Goal: Task Accomplishment & Management: Manage account settings

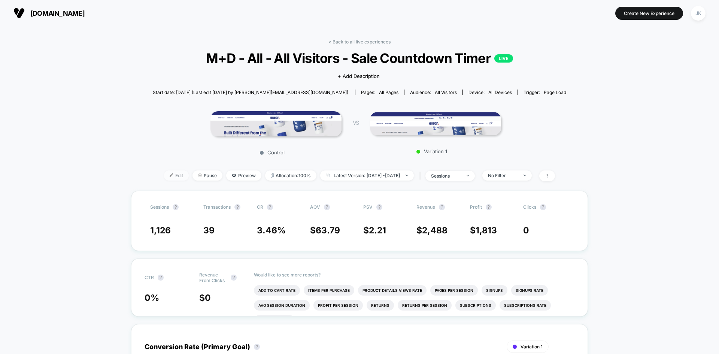
click at [164, 172] on span "Edit" at bounding box center [176, 175] width 25 height 10
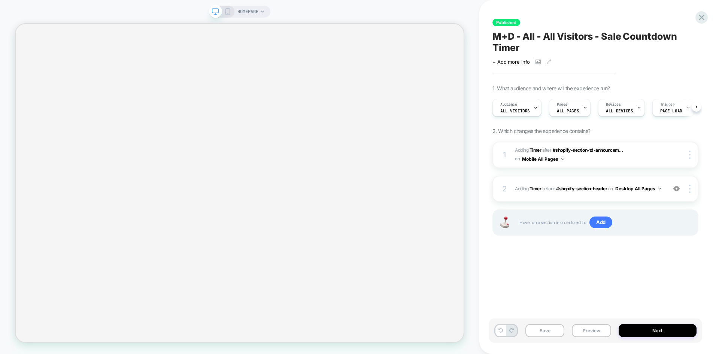
scroll to position [0, 0]
click at [595, 188] on span "#shopify-section-header" at bounding box center [581, 189] width 51 height 6
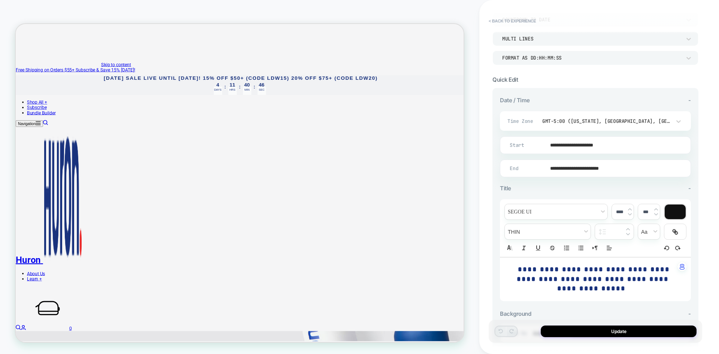
scroll to position [99, 0]
click at [580, 126] on div "GMT-5:00 ([US_STATE], [GEOGRAPHIC_DATA], [GEOGRAPHIC_DATA])" at bounding box center [611, 122] width 146 height 14
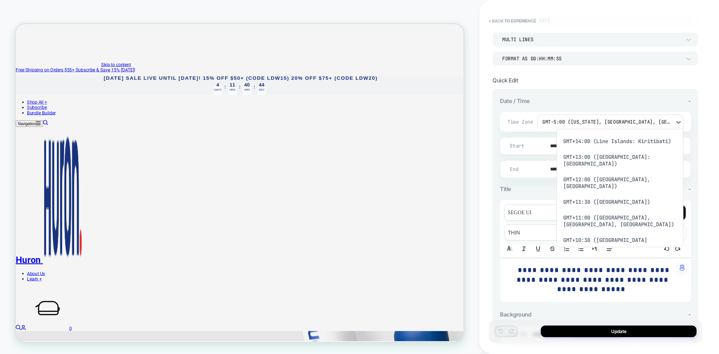
click at [591, 97] on div at bounding box center [359, 177] width 719 height 354
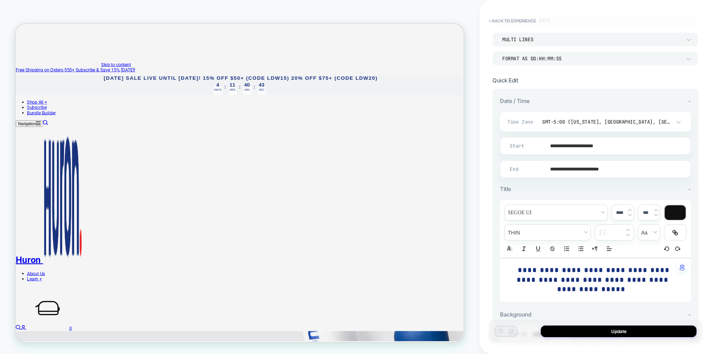
scroll to position [0, 0]
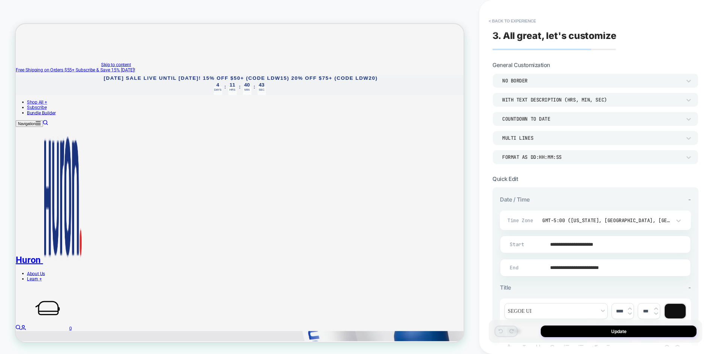
click at [565, 98] on div "WITH TEXT DESCRIPTION (HRS, MIN, SEC)" at bounding box center [591, 100] width 179 height 6
click at [565, 98] on div at bounding box center [359, 177] width 719 height 354
click at [0, 0] on div "NO BORDER" at bounding box center [0, 0] width 0 height 0
click at [595, 76] on div at bounding box center [359, 177] width 719 height 354
click at [558, 162] on div "Format as DD:HH:MM:SS" at bounding box center [596, 157] width 206 height 14
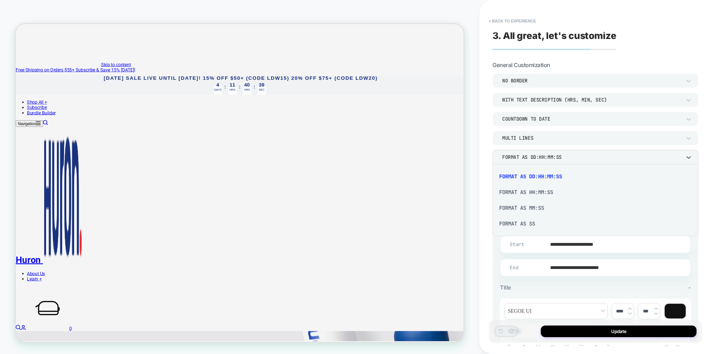
click at [558, 162] on div at bounding box center [359, 177] width 719 height 354
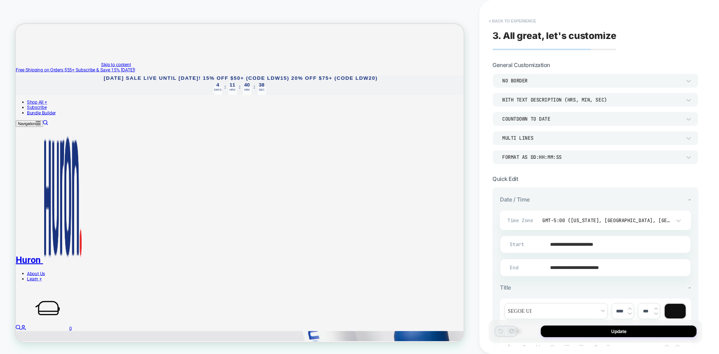
click at [587, 334] on button "Update" at bounding box center [619, 332] width 156 height 12
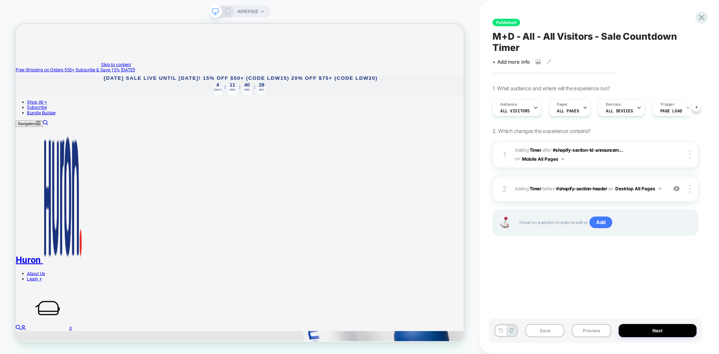
scroll to position [0, 0]
click at [542, 342] on div "Save Preview Next" at bounding box center [596, 331] width 214 height 24
click at [541, 331] on button "Save" at bounding box center [545, 330] width 39 height 13
click at [704, 12] on icon at bounding box center [702, 17] width 10 height 10
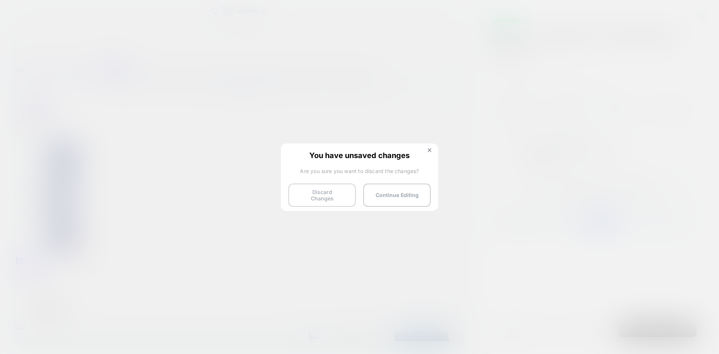
click at [335, 197] on button "Discard Changes" at bounding box center [322, 195] width 67 height 23
click at [316, 194] on button "Discard Changes" at bounding box center [322, 195] width 67 height 23
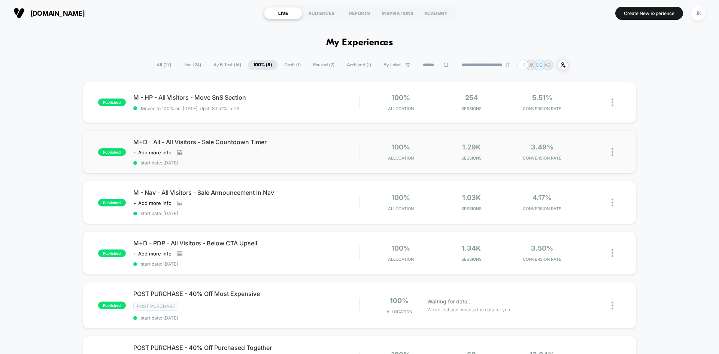
click at [612, 154] on img at bounding box center [613, 152] width 2 height 8
click at [667, 157] on div "published M - HP - All Visitors - Move SnS Section Moved to 100% on: [DATE] . U…" at bounding box center [359, 300] width 719 height 436
click at [613, 154] on img at bounding box center [613, 152] width 2 height 8
click at [580, 141] on div "Pause" at bounding box center [574, 143] width 67 height 17
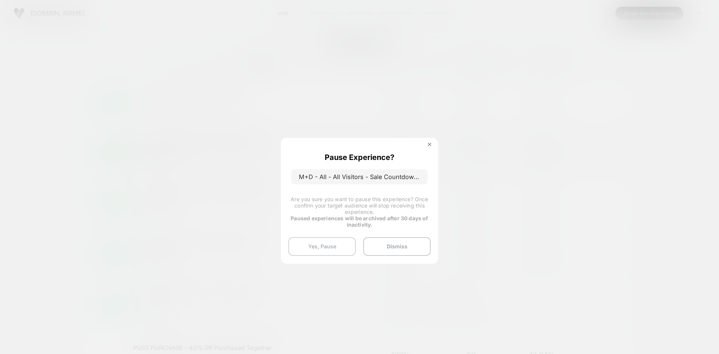
click at [323, 244] on button "Yes, Pause" at bounding box center [322, 246] width 67 height 19
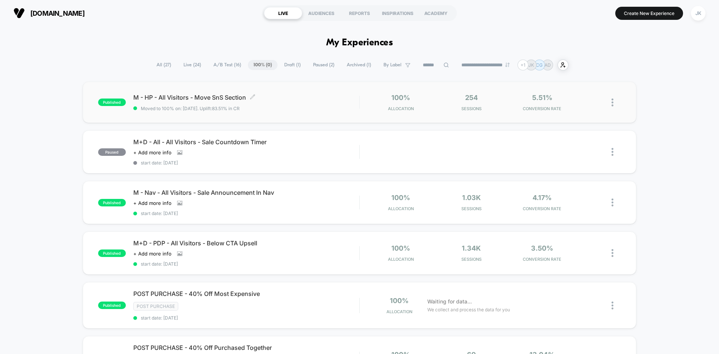
click at [221, 95] on span "M - HP - All Visitors - Move SnS Section Click to edit experience details" at bounding box center [246, 97] width 226 height 7
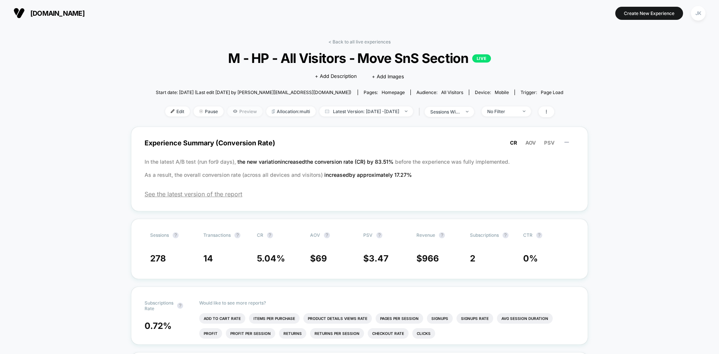
click at [235, 112] on span "Preview" at bounding box center [244, 111] width 35 height 10
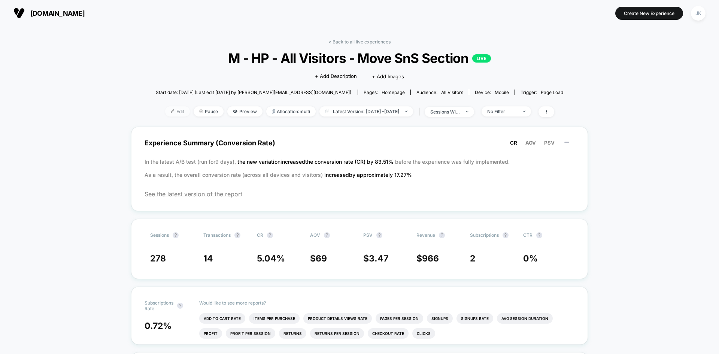
click at [165, 110] on span "Edit" at bounding box center [177, 111] width 25 height 10
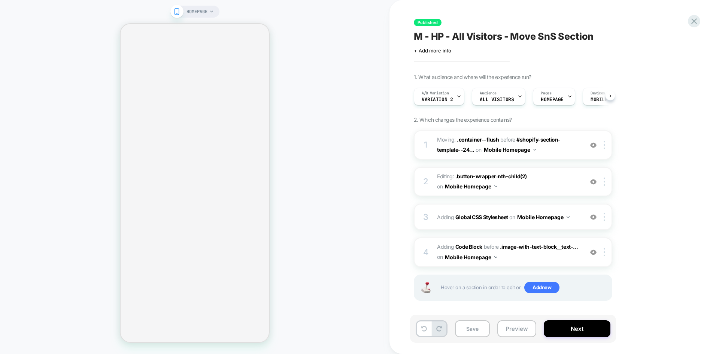
scroll to position [0, 0]
click at [444, 94] on span "A/B Variation" at bounding box center [435, 93] width 27 height 5
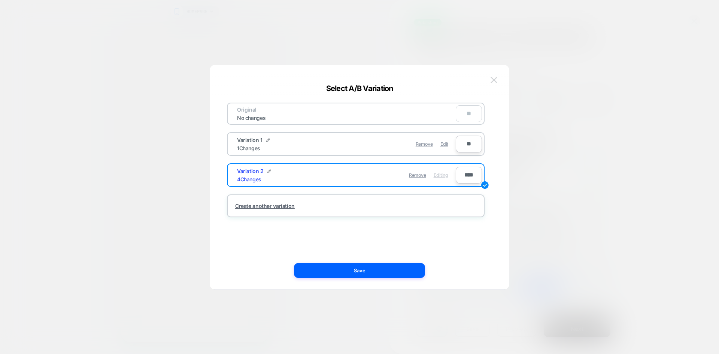
click at [495, 78] on img at bounding box center [494, 80] width 7 height 6
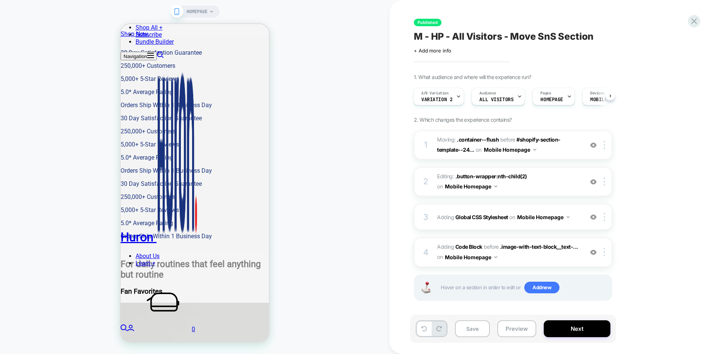
scroll to position [0, 0]
click at [690, 22] on icon at bounding box center [694, 21] width 10 height 10
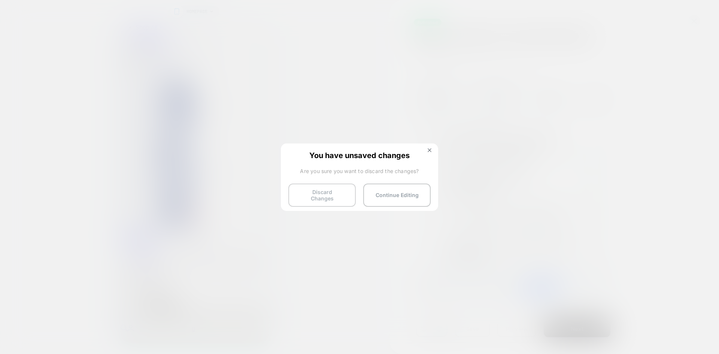
click at [327, 197] on button "Discard Changes" at bounding box center [322, 195] width 67 height 23
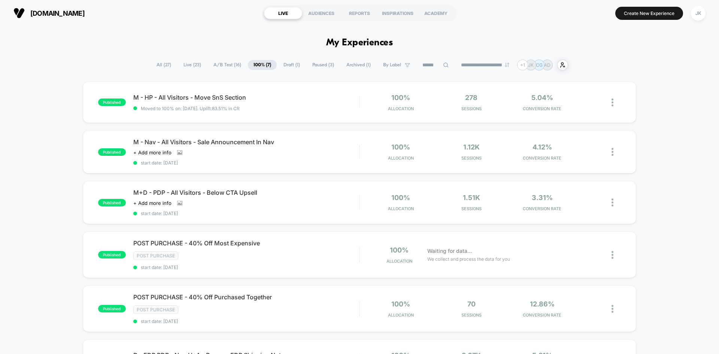
click at [283, 66] on span "Draft ( 1 )" at bounding box center [292, 65] width 28 height 10
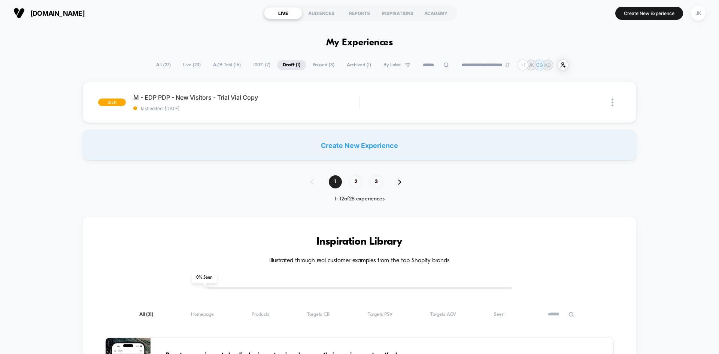
click at [222, 66] on span "A/B Test ( 16 )" at bounding box center [227, 65] width 39 height 10
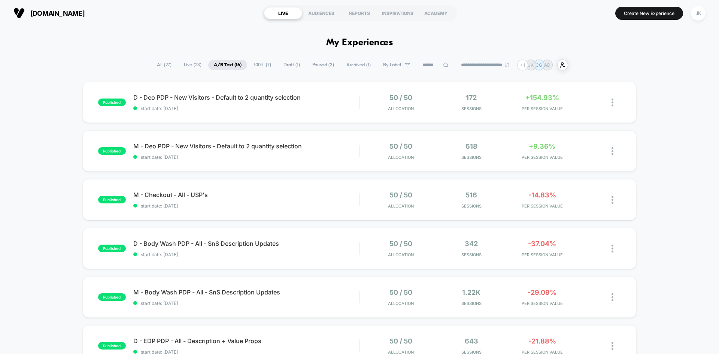
click at [360, 66] on span "Archived ( 1 )" at bounding box center [359, 65] width 36 height 10
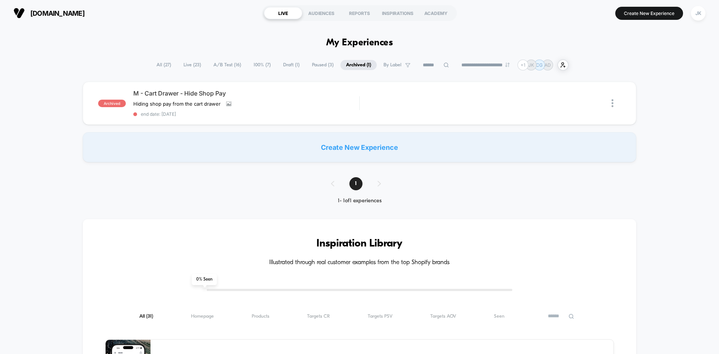
click at [315, 65] on span "Paused ( 3 )" at bounding box center [323, 65] width 33 height 10
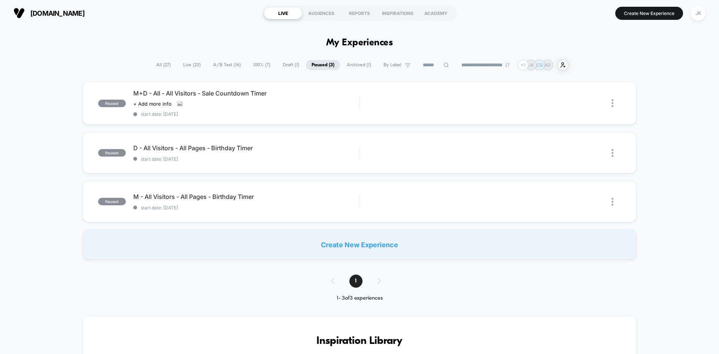
click at [281, 64] on span "Draft ( 1 )" at bounding box center [291, 65] width 28 height 10
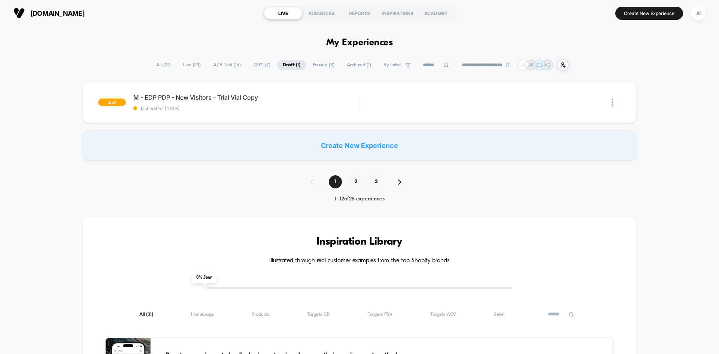
click at [253, 64] on span "100% ( 7 )" at bounding box center [262, 65] width 28 height 10
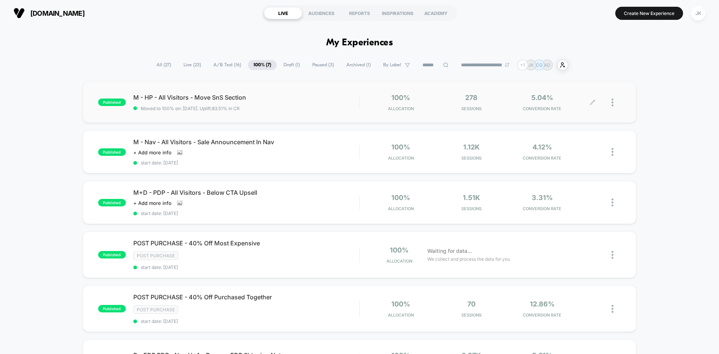
click at [611, 103] on div at bounding box center [607, 103] width 28 height 18
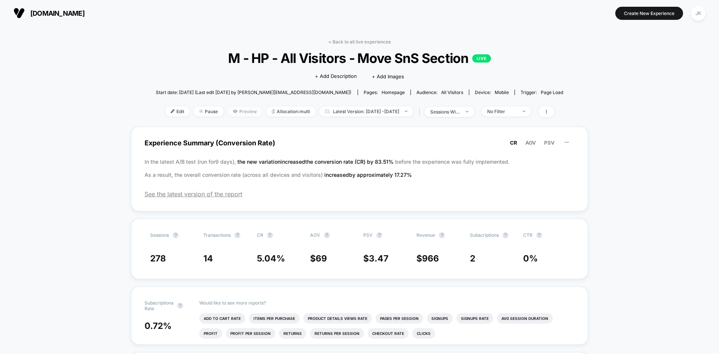
click at [235, 112] on icon at bounding box center [235, 111] width 1 height 1
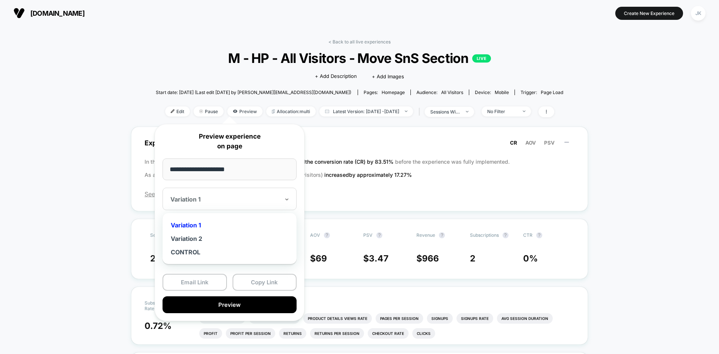
click at [220, 209] on div "Variation 1" at bounding box center [230, 199] width 134 height 22
click at [209, 240] on div "Variation 2" at bounding box center [229, 238] width 127 height 13
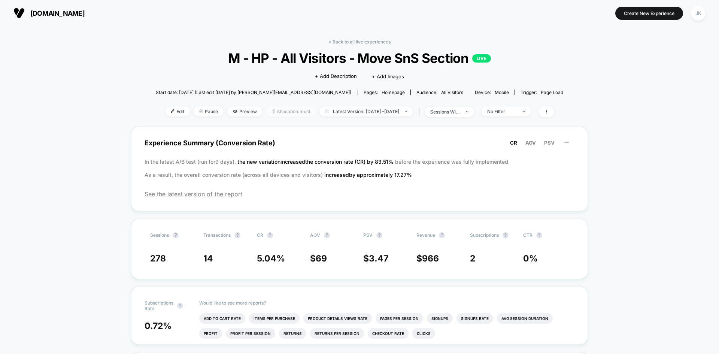
click at [271, 114] on span "Allocation: multi" at bounding box center [290, 111] width 49 height 10
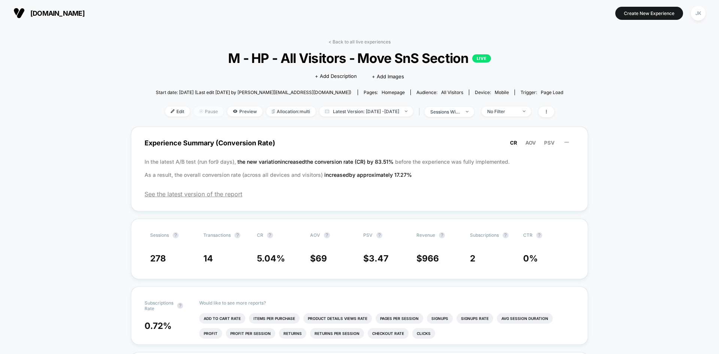
click at [200, 113] on span "Pause" at bounding box center [209, 111] width 30 height 10
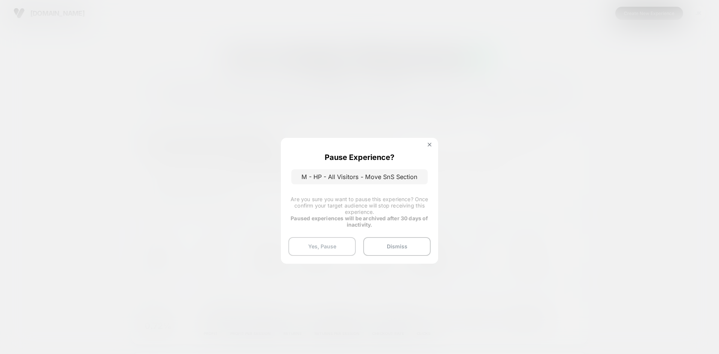
click at [332, 239] on button "Yes, Pause" at bounding box center [322, 246] width 67 height 19
